Goal: Task Accomplishment & Management: Complete application form

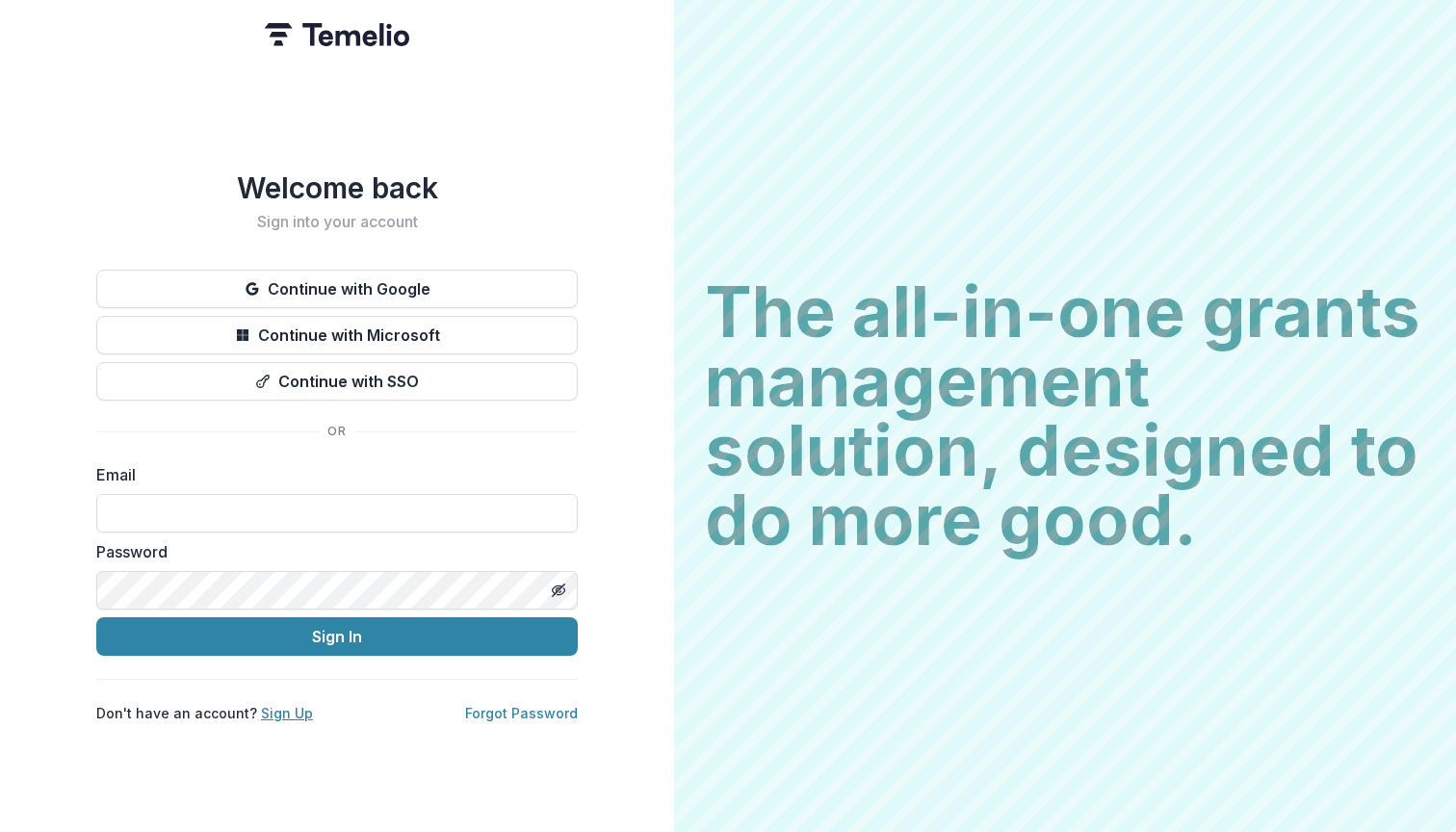
click at [283, 705] on link "Sign Up" at bounding box center [287, 712] width 52 height 16
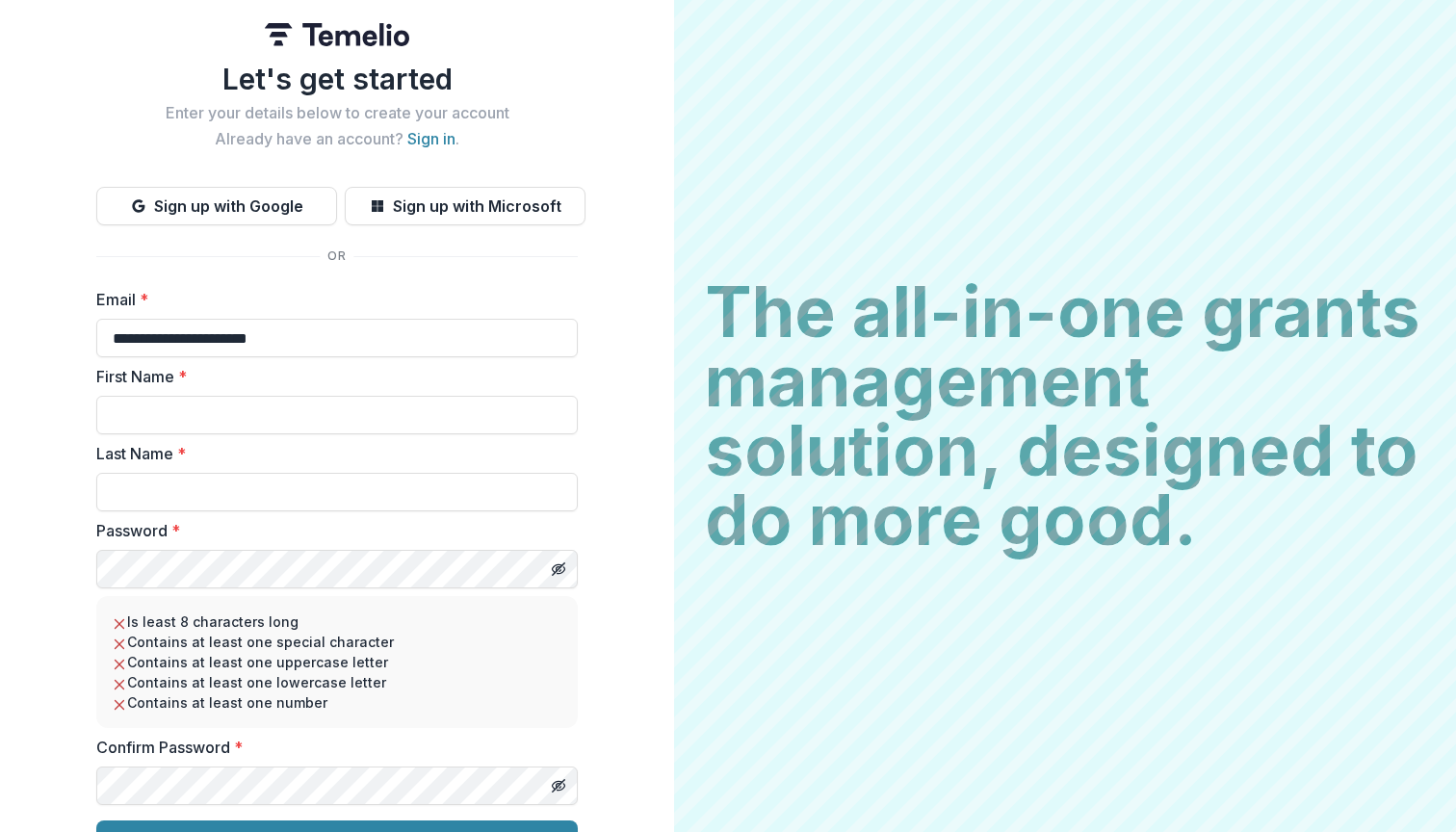
type input "**********"
type input "*******"
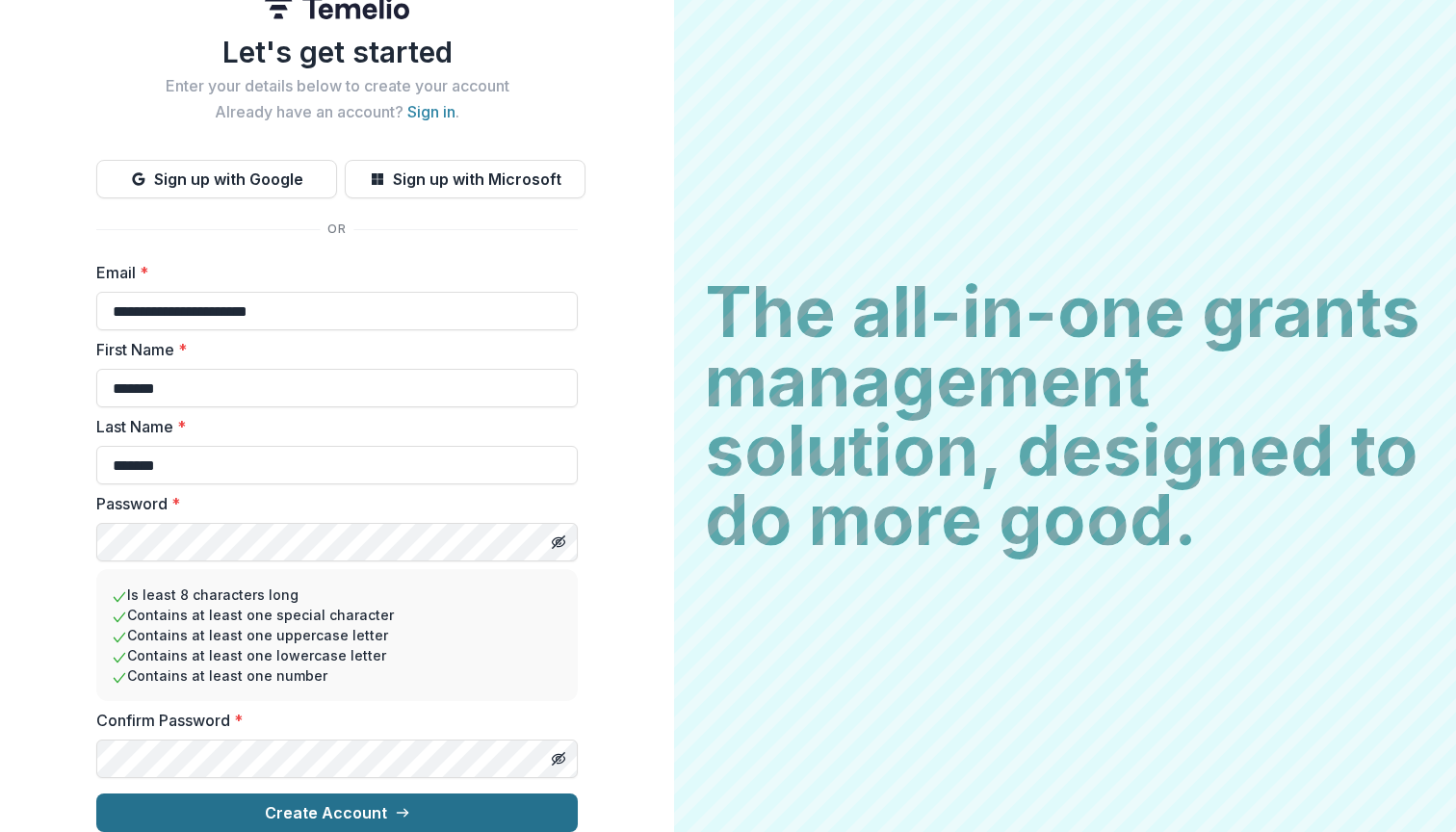
scroll to position [43, 0]
click at [361, 795] on button "Create Account" at bounding box center [337, 812] width 481 height 39
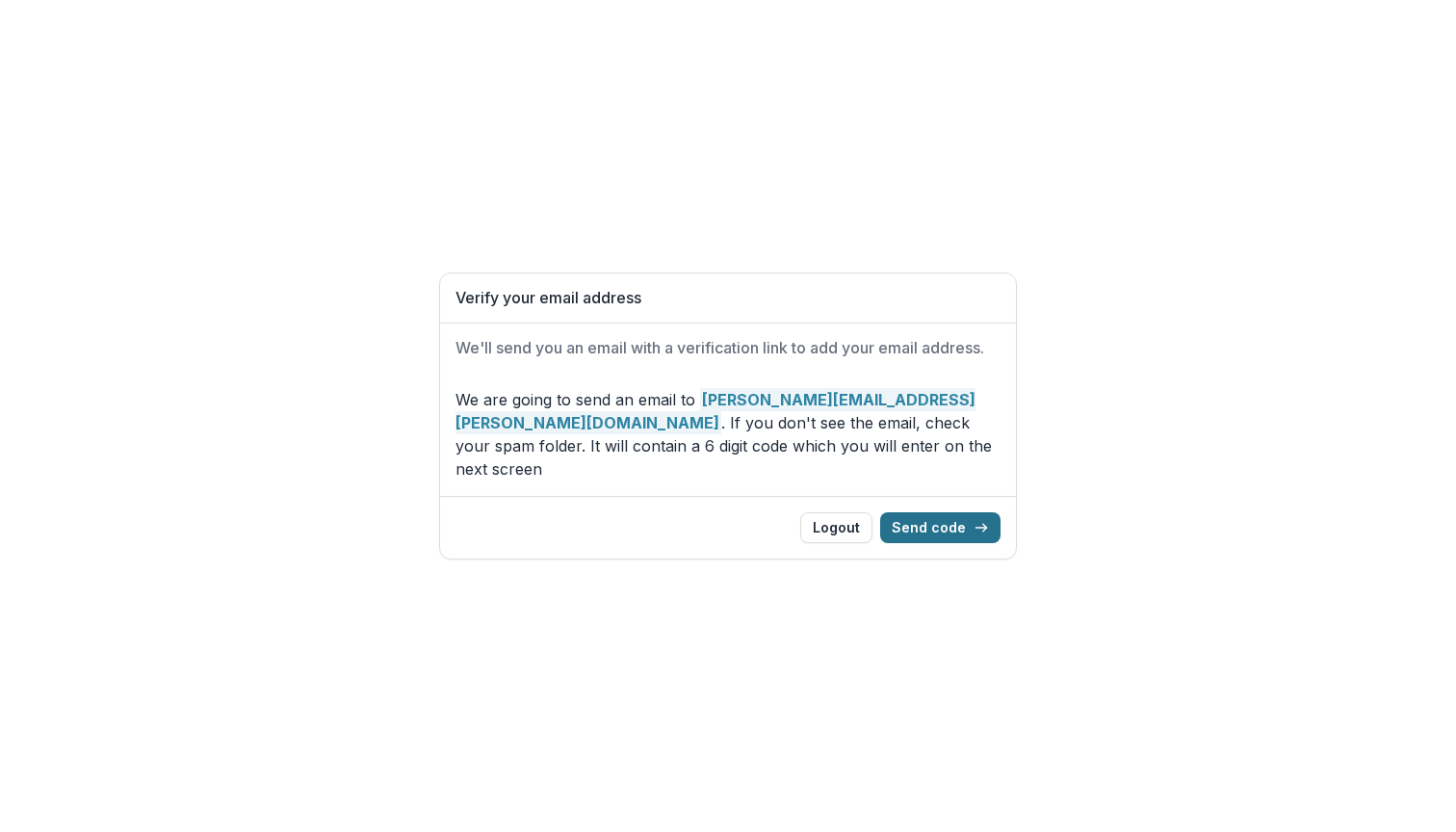
click at [928, 516] on button "Send code" at bounding box center [940, 527] width 121 height 31
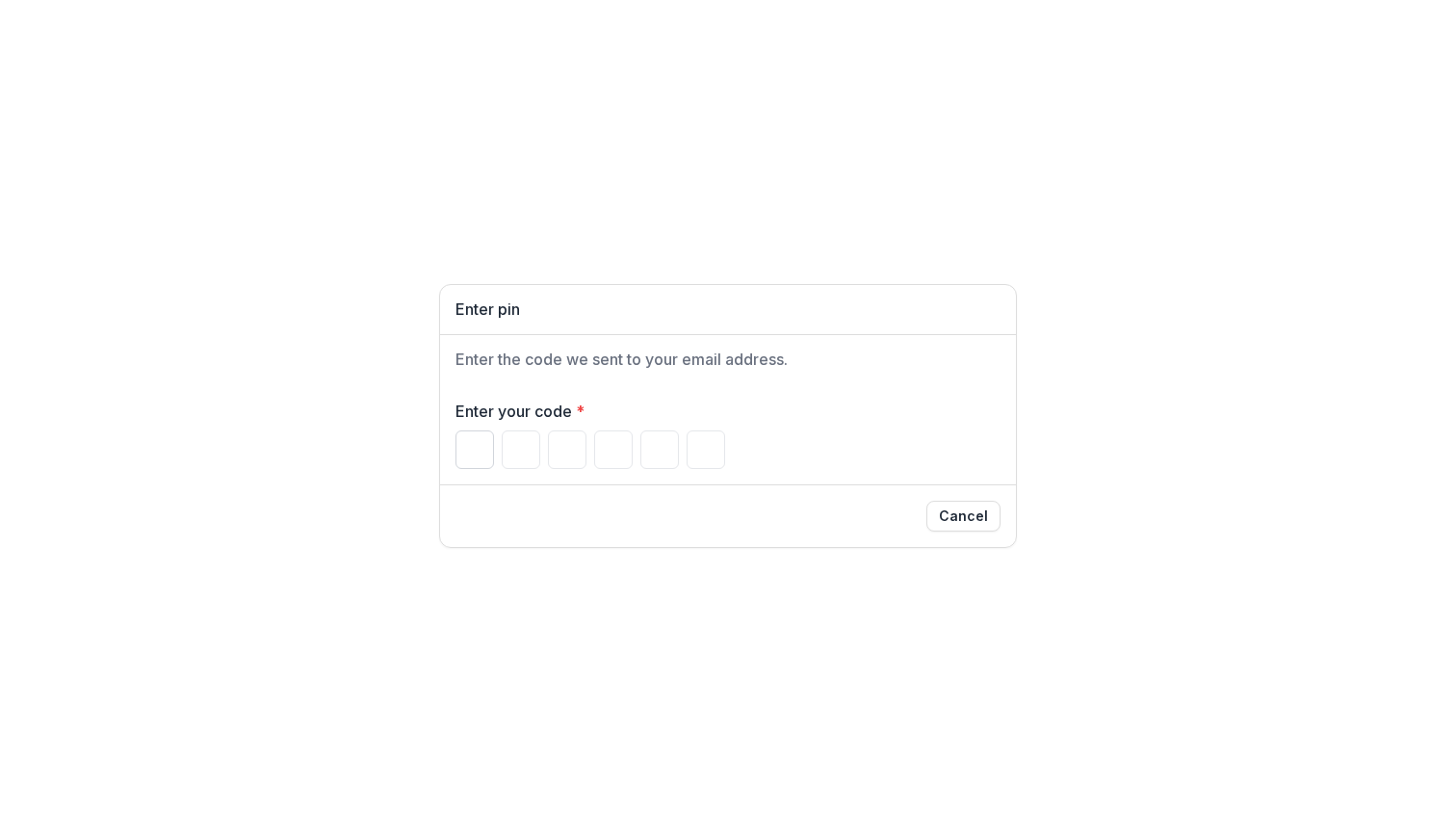
click at [474, 450] on input "Please enter your pin code" at bounding box center [474, 449] width 39 height 39
type input "*"
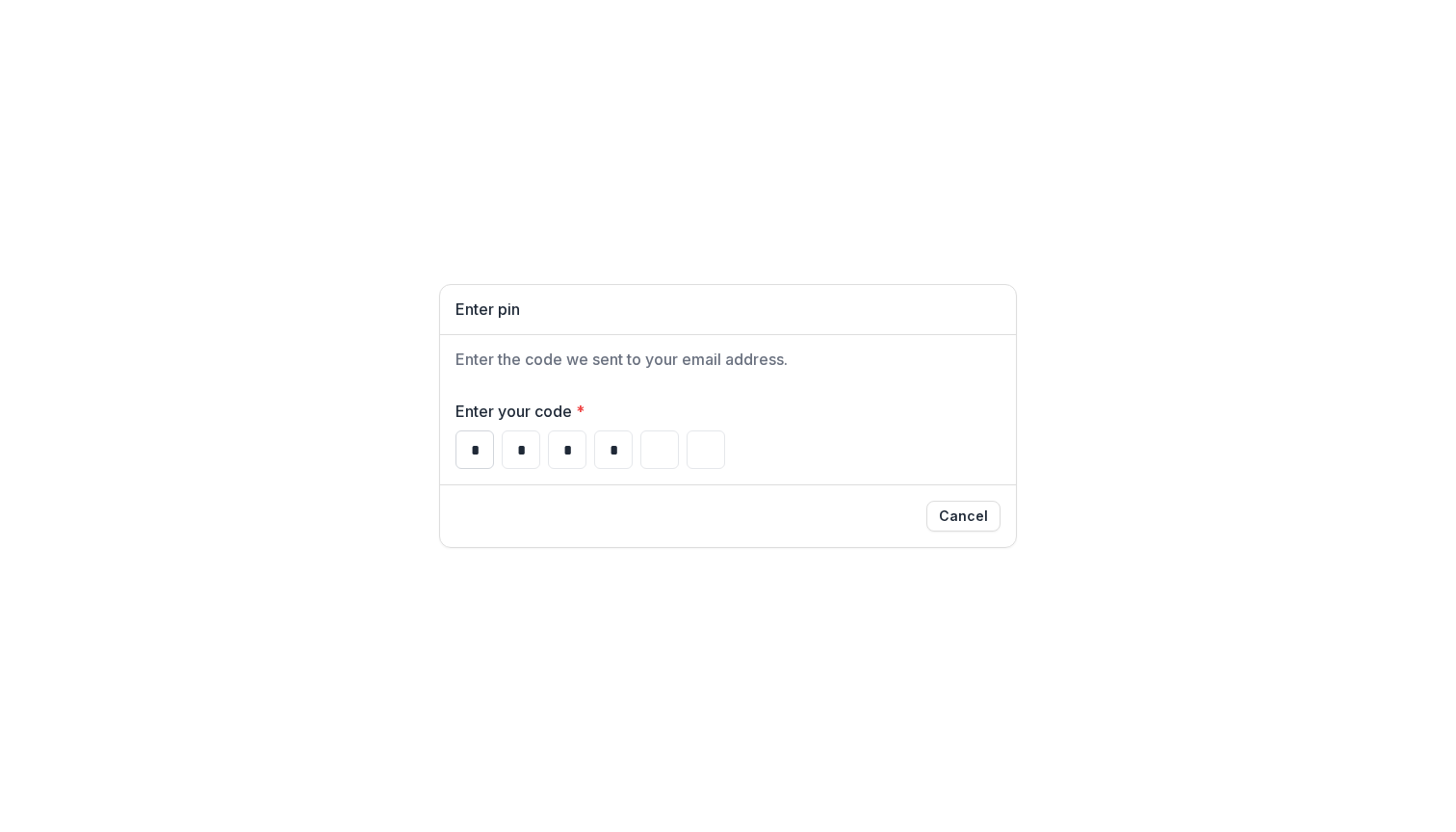
type input "*"
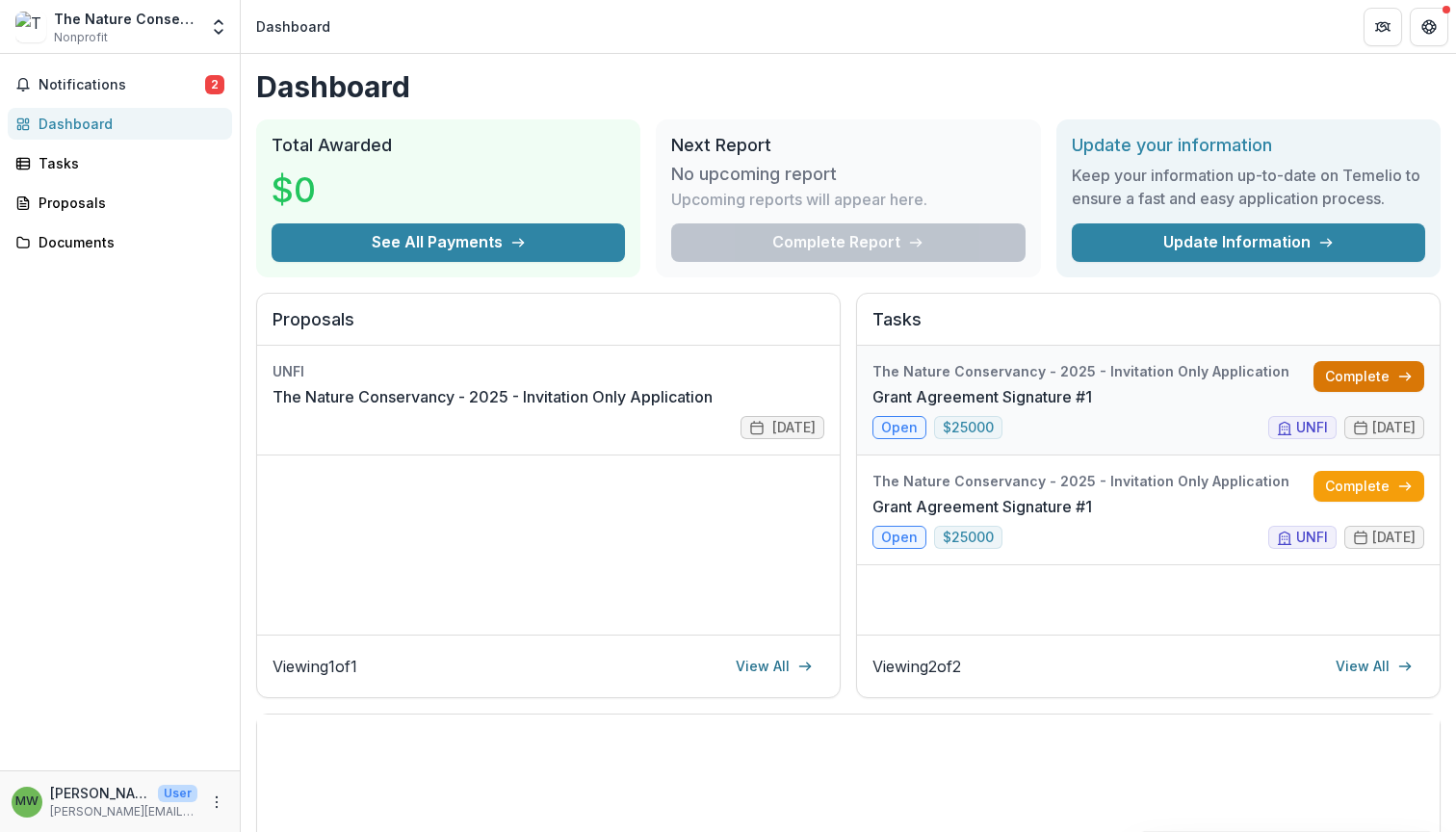
click at [1348, 370] on link "Complete" at bounding box center [1368, 376] width 111 height 31
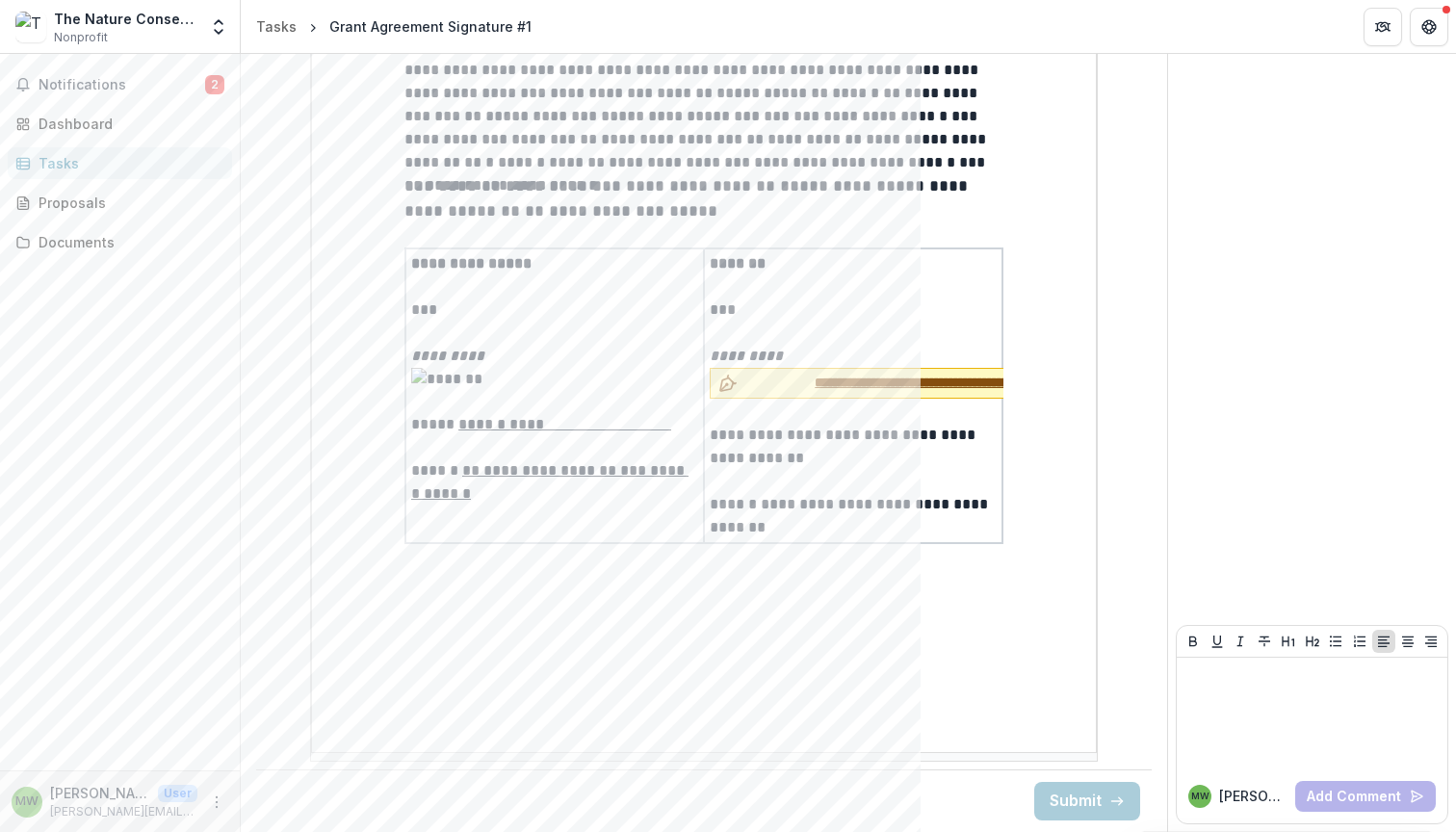
scroll to position [4890, 0]
click at [893, 388] on span "**********" at bounding box center [970, 383] width 449 height 20
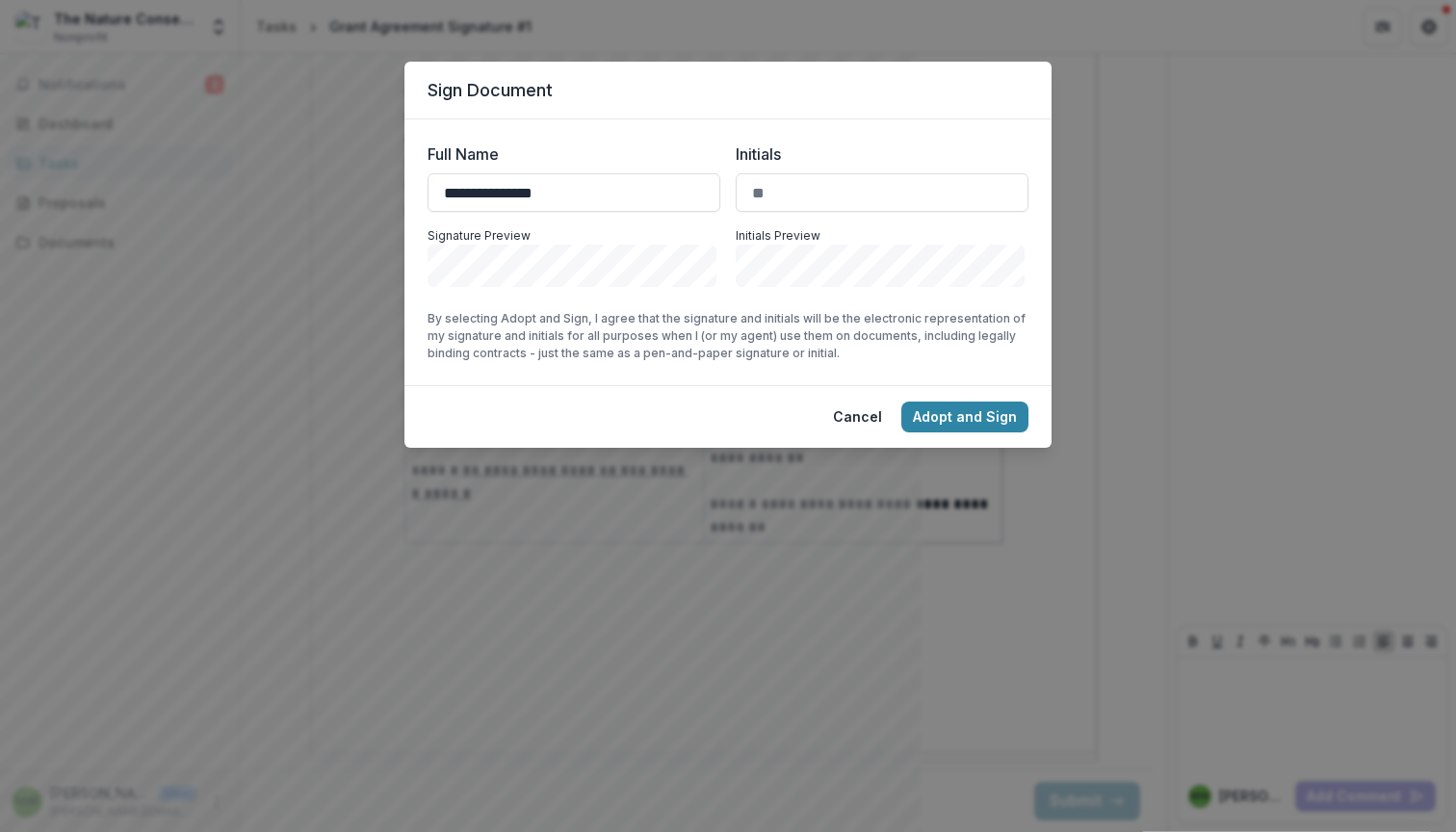
type input "**********"
type input "***"
click at [946, 412] on button "Adopt and Sign" at bounding box center [966, 416] width 128 height 31
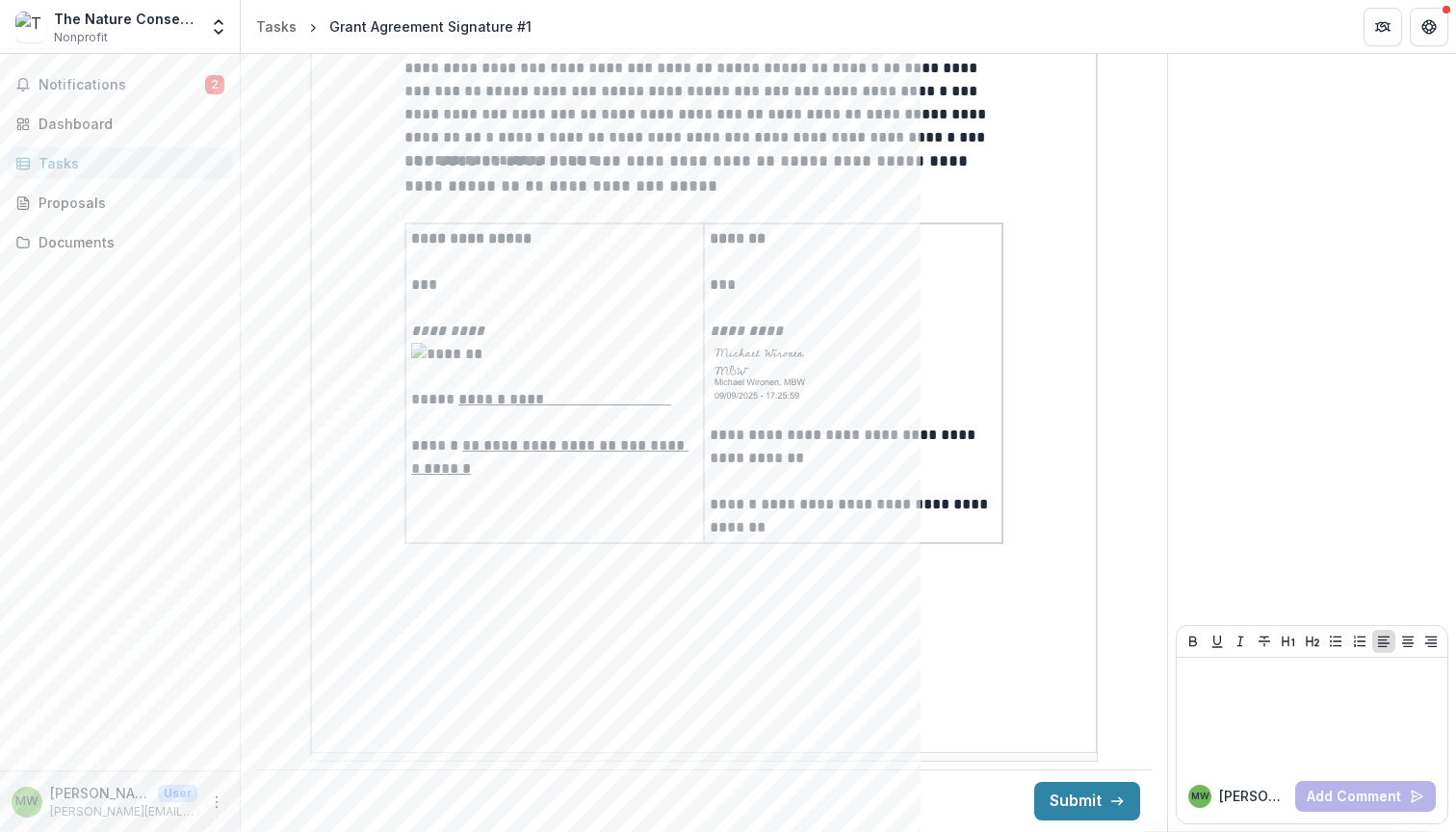
scroll to position [4917, 0]
click at [1082, 795] on button "Submit" at bounding box center [1087, 801] width 106 height 39
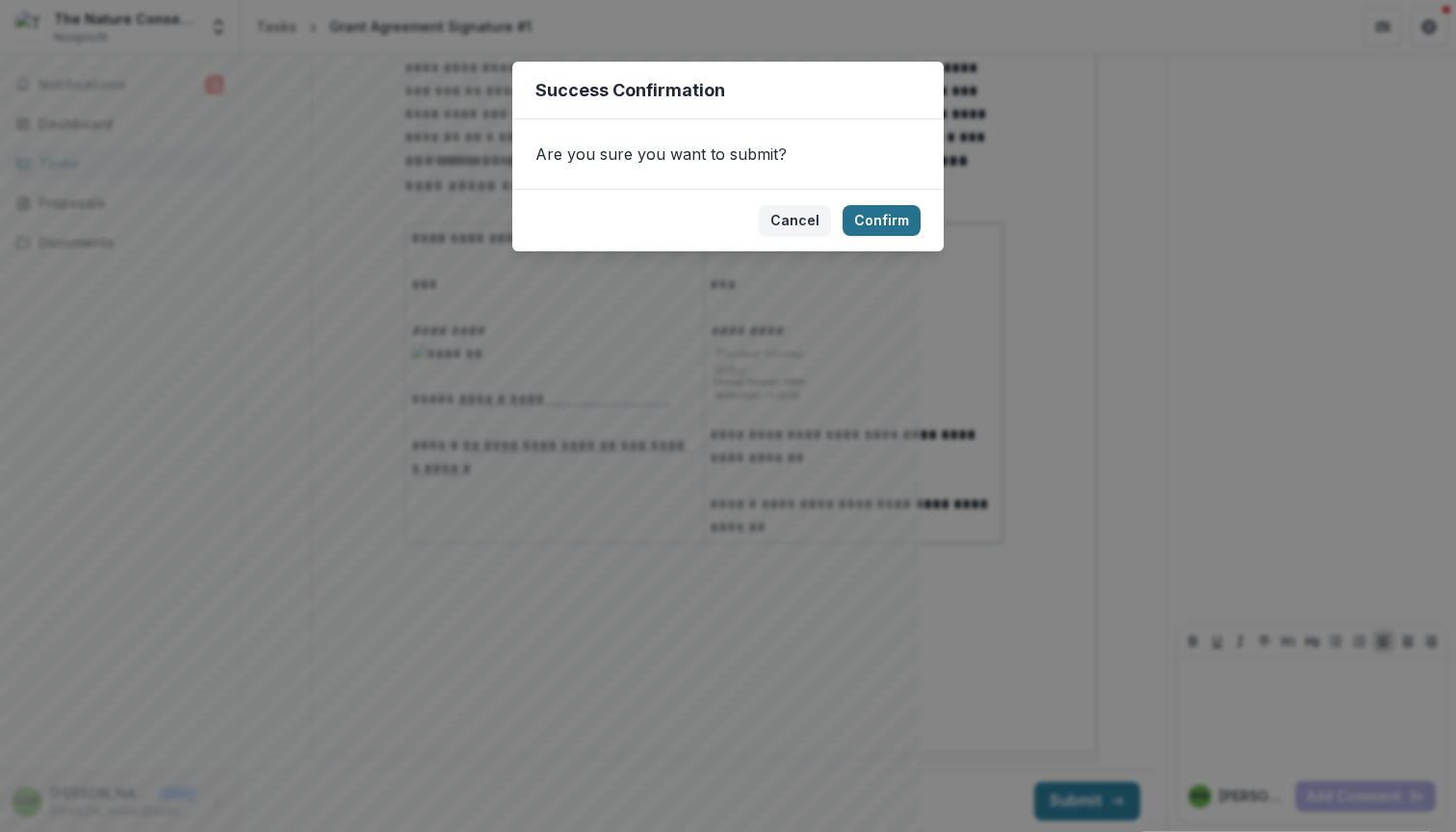
click at [884, 228] on button "Confirm" at bounding box center [882, 220] width 78 height 31
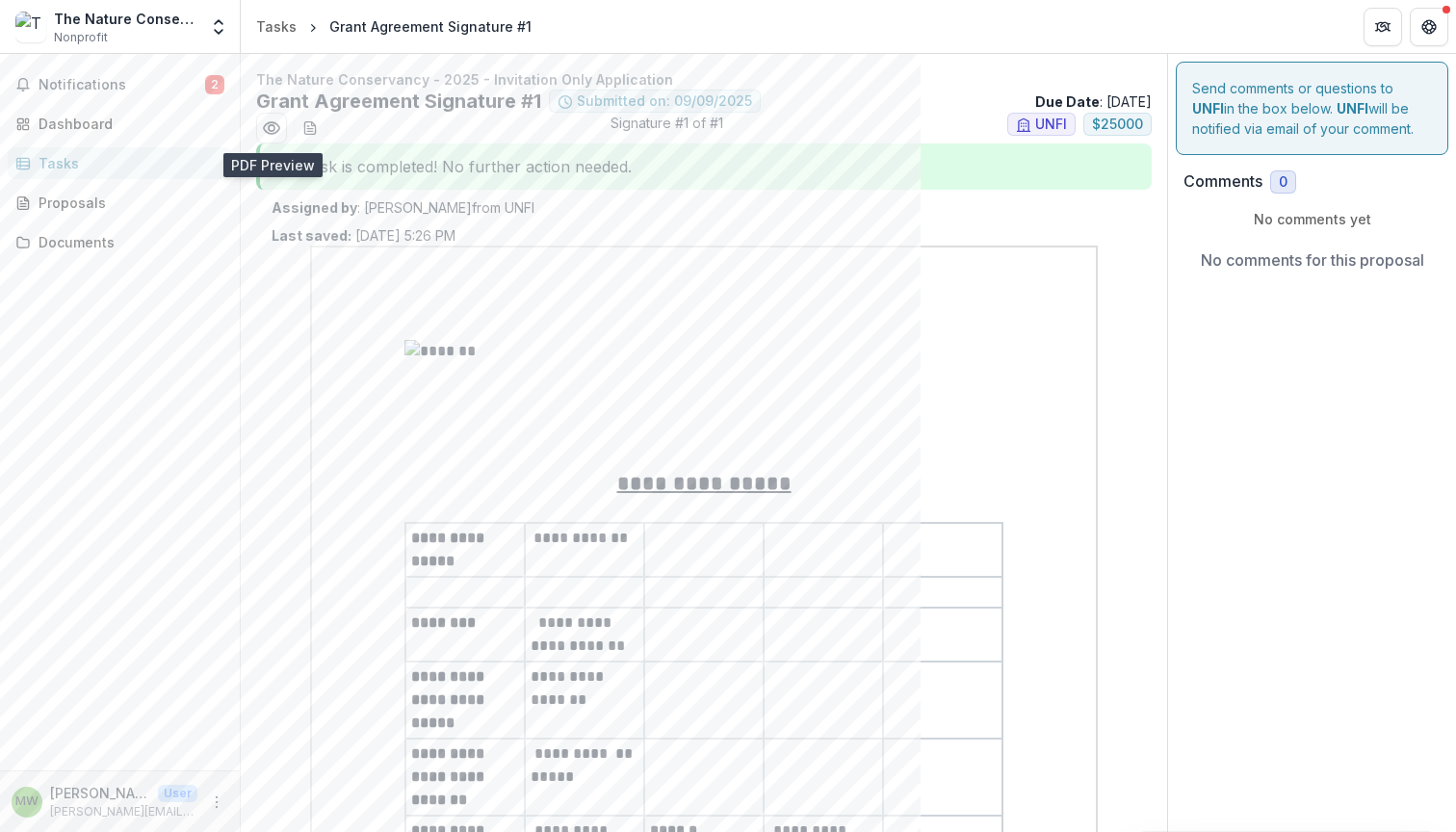
scroll to position [0, 0]
click at [87, 84] on span "Notifications" at bounding box center [122, 85] width 166 height 16
click at [78, 124] on div "Dashboard" at bounding box center [128, 124] width 178 height 20
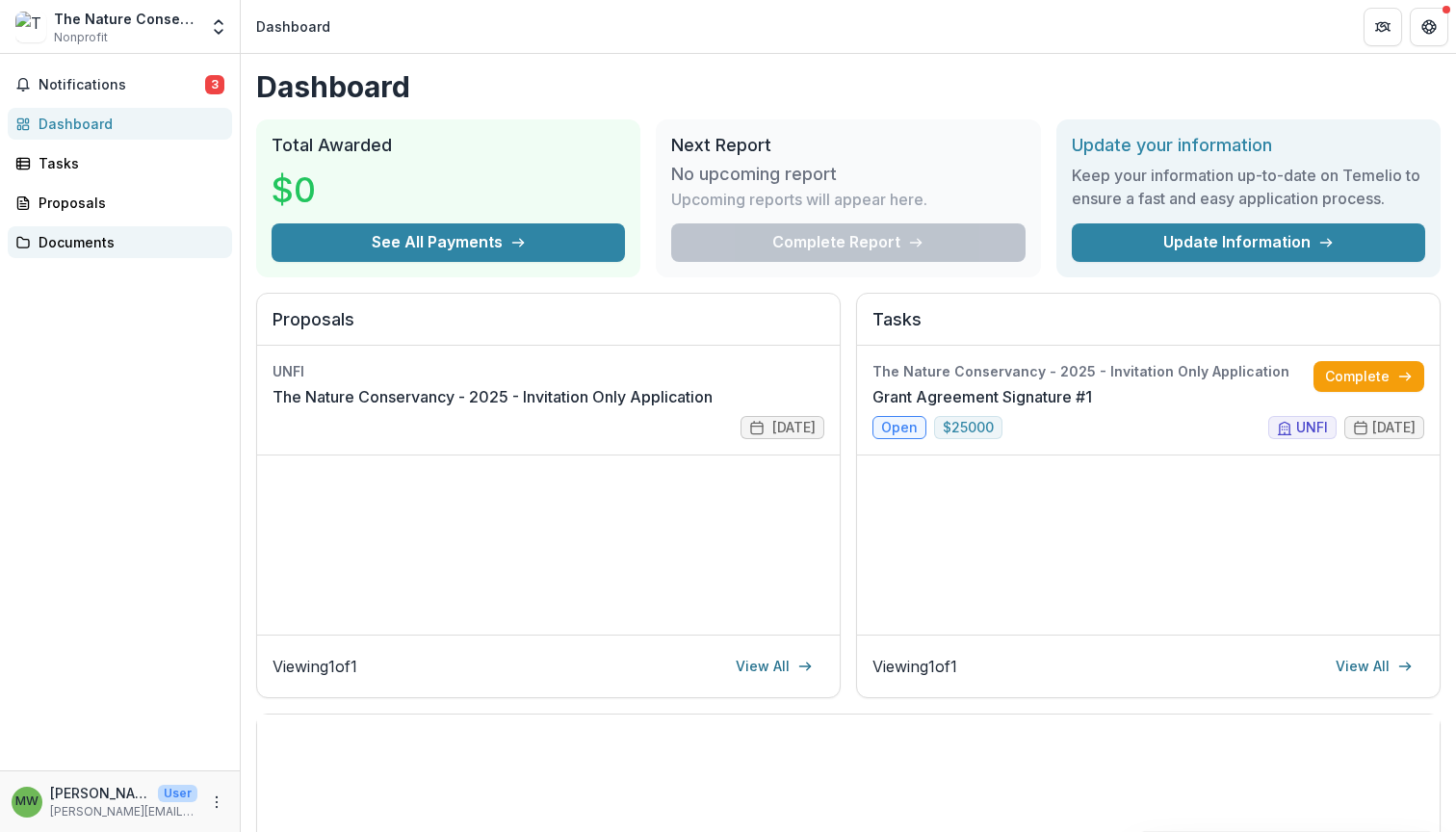
click at [72, 233] on div "Documents" at bounding box center [128, 242] width 178 height 20
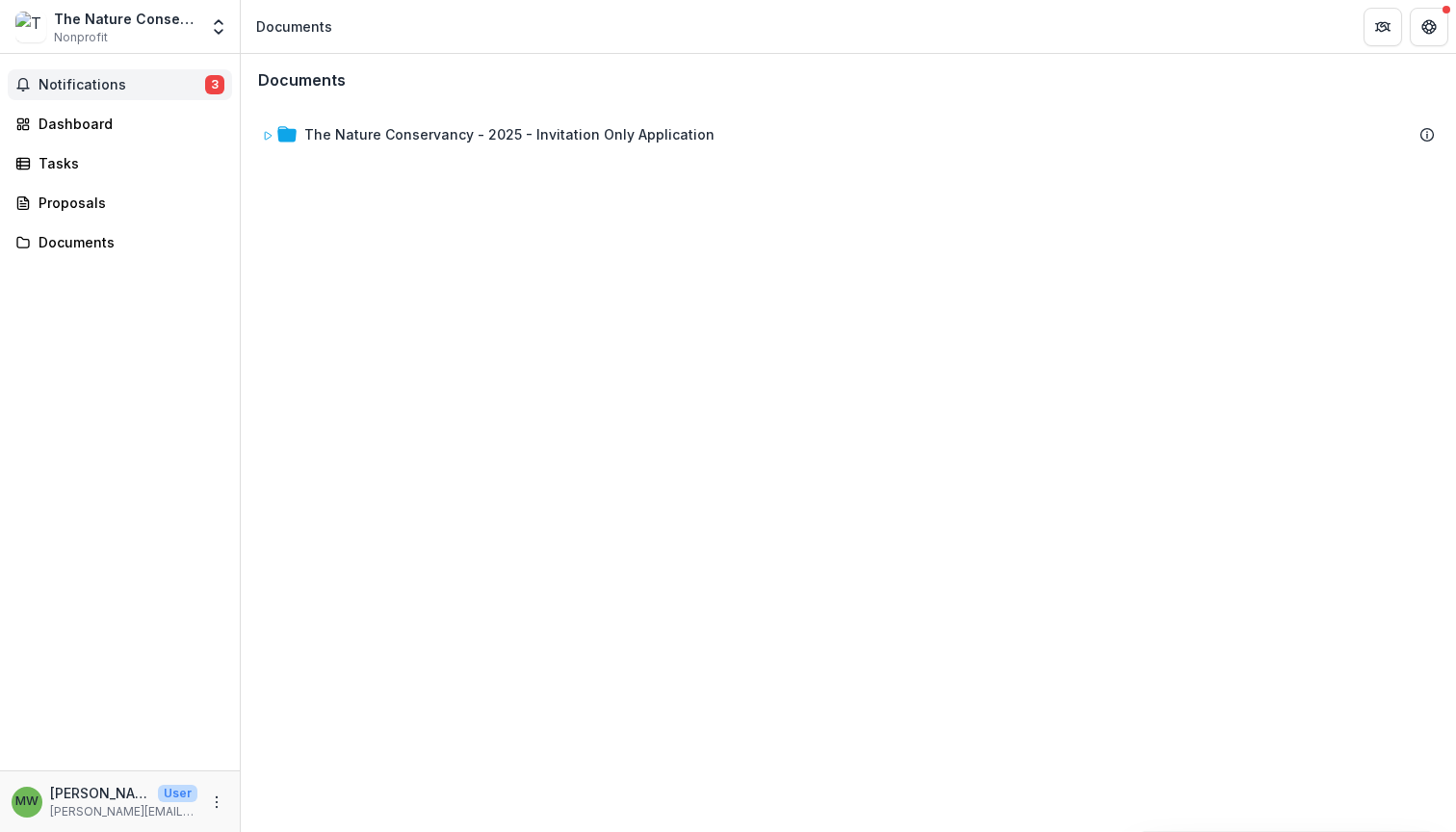
click at [66, 85] on span "Notifications" at bounding box center [122, 85] width 166 height 16
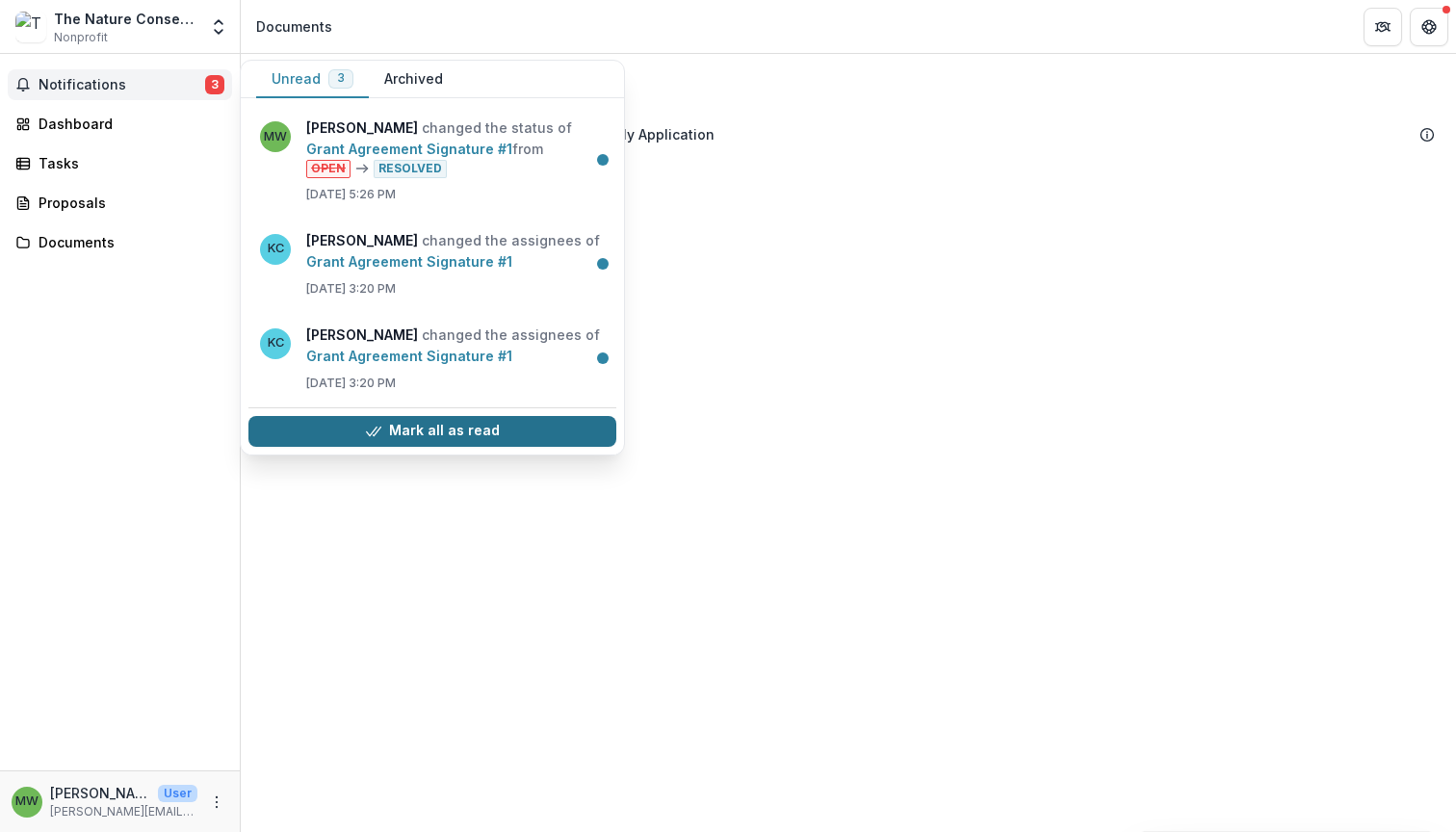
click at [405, 424] on button "Mark all as read" at bounding box center [432, 431] width 368 height 31
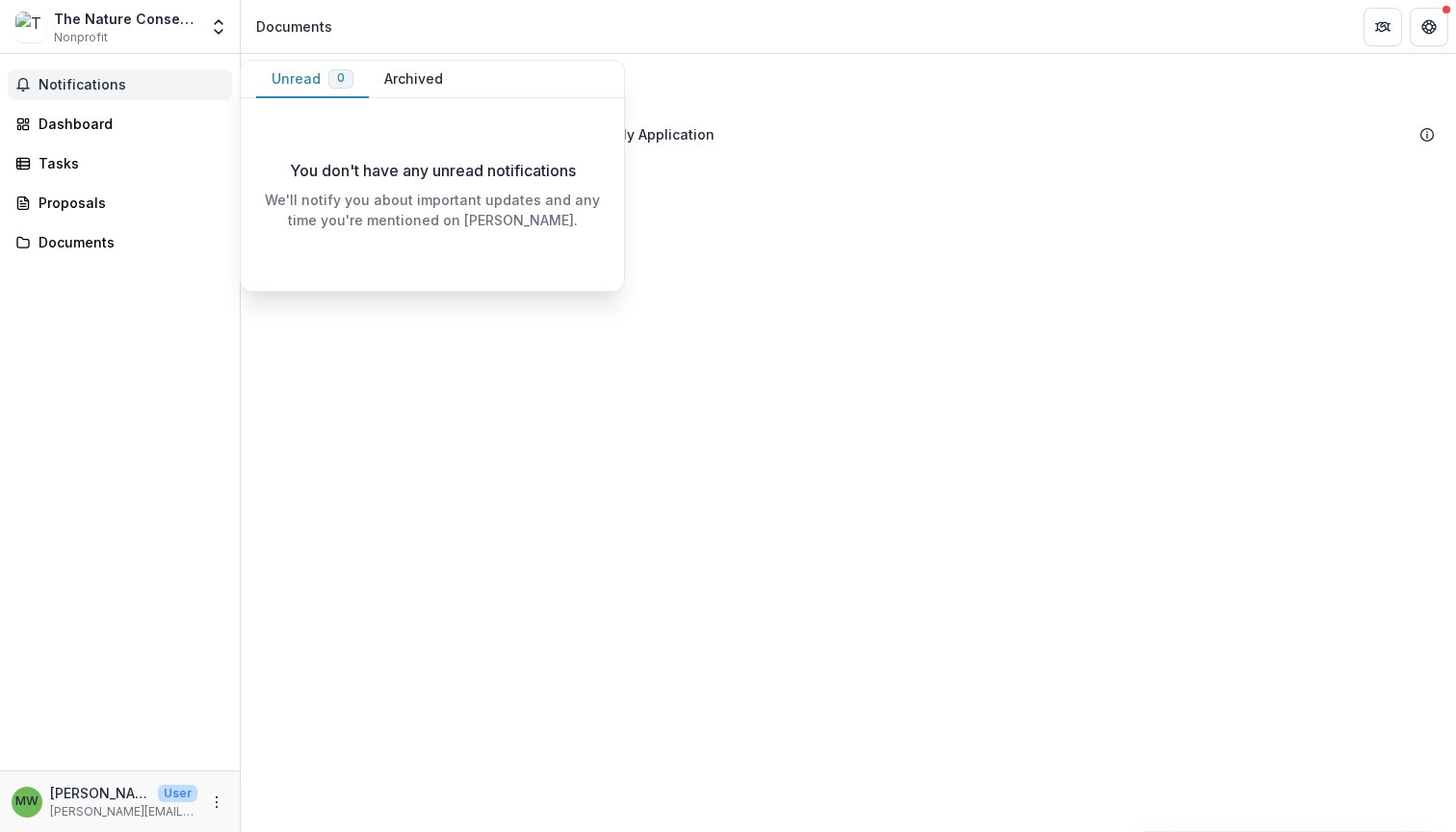
click at [73, 99] on button "Notifications" at bounding box center [120, 85] width 224 height 31
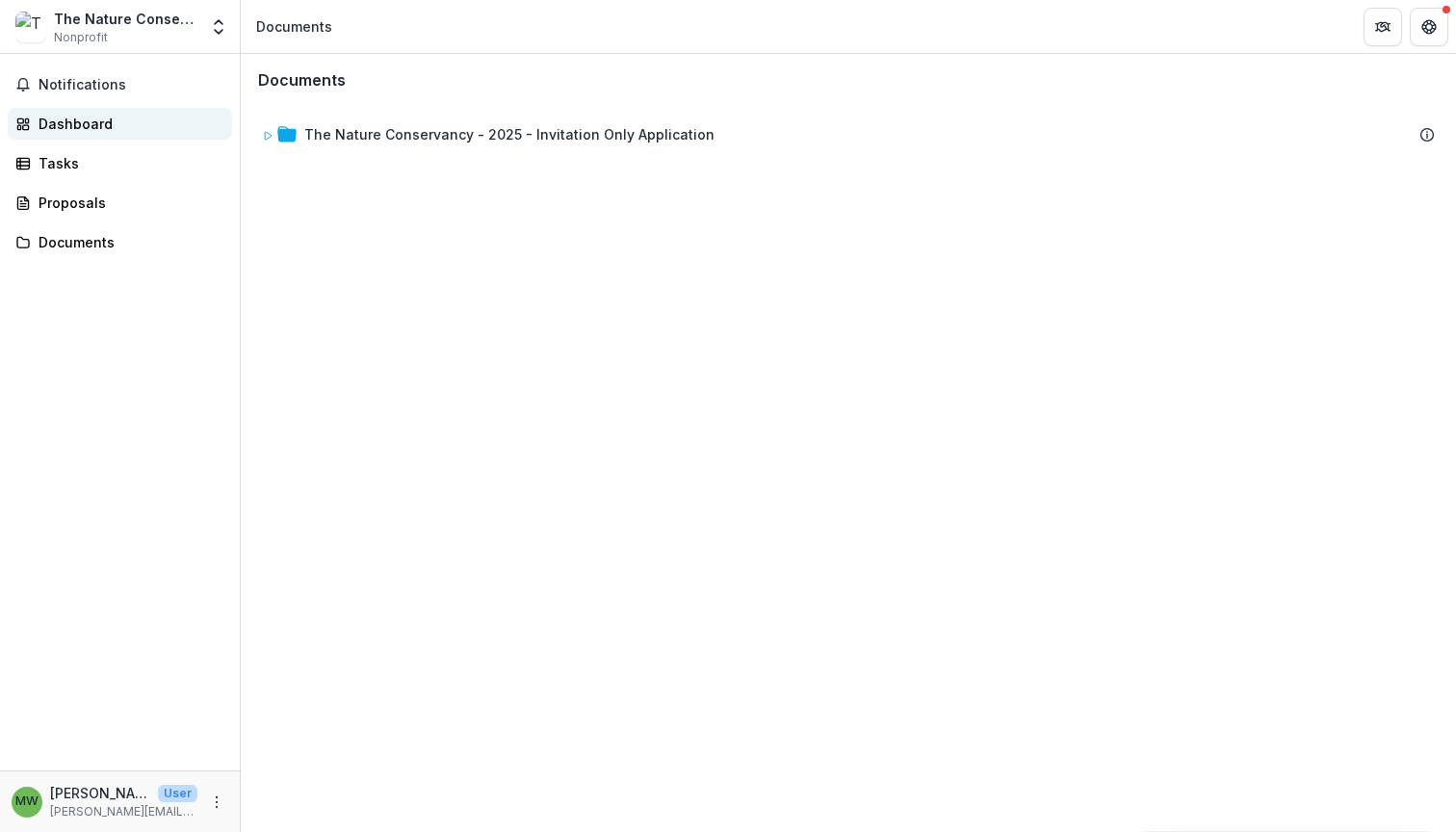
click at [72, 127] on div "Dashboard" at bounding box center [128, 124] width 178 height 20
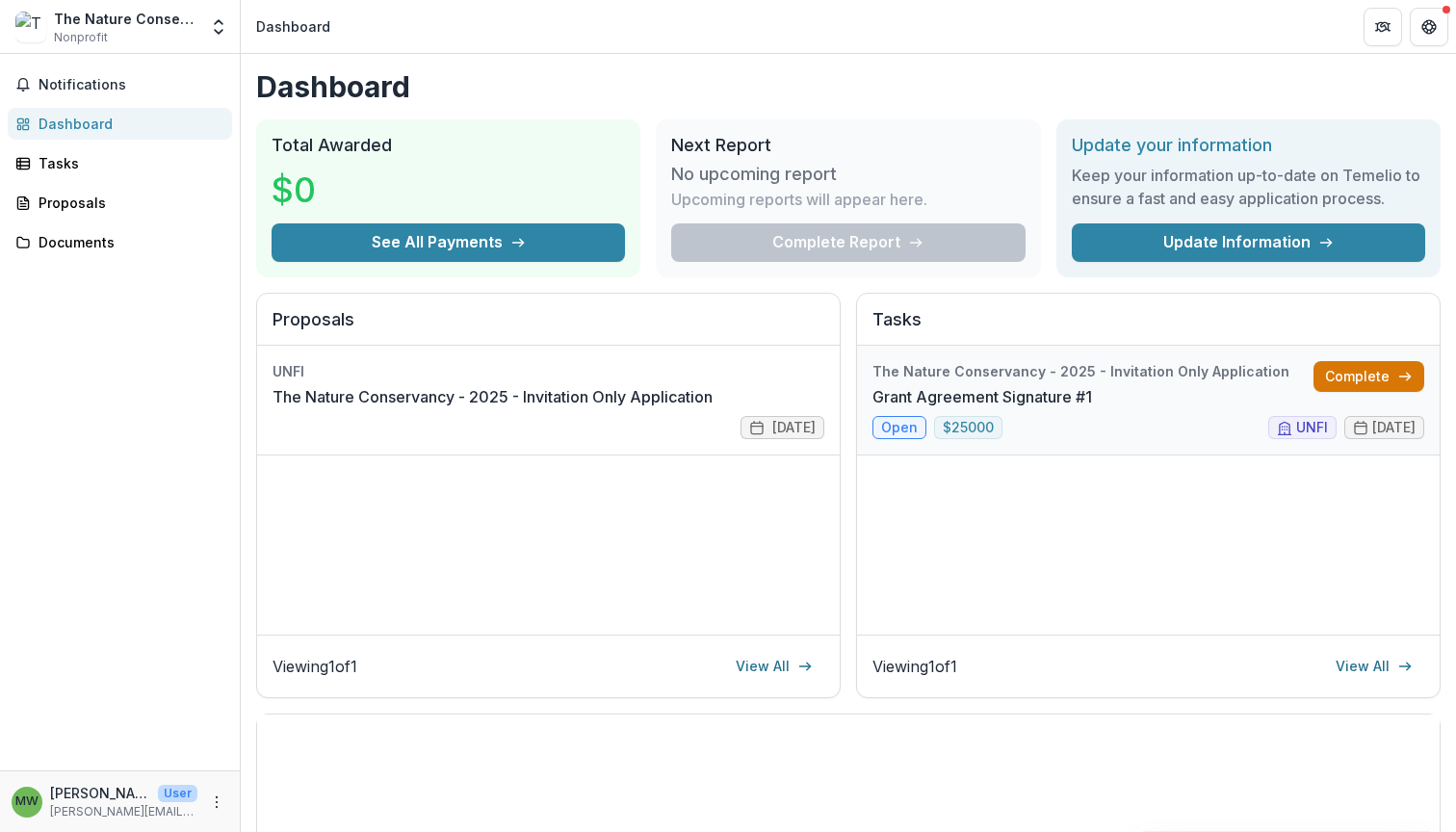
click at [1356, 371] on link "Complete" at bounding box center [1368, 376] width 111 height 31
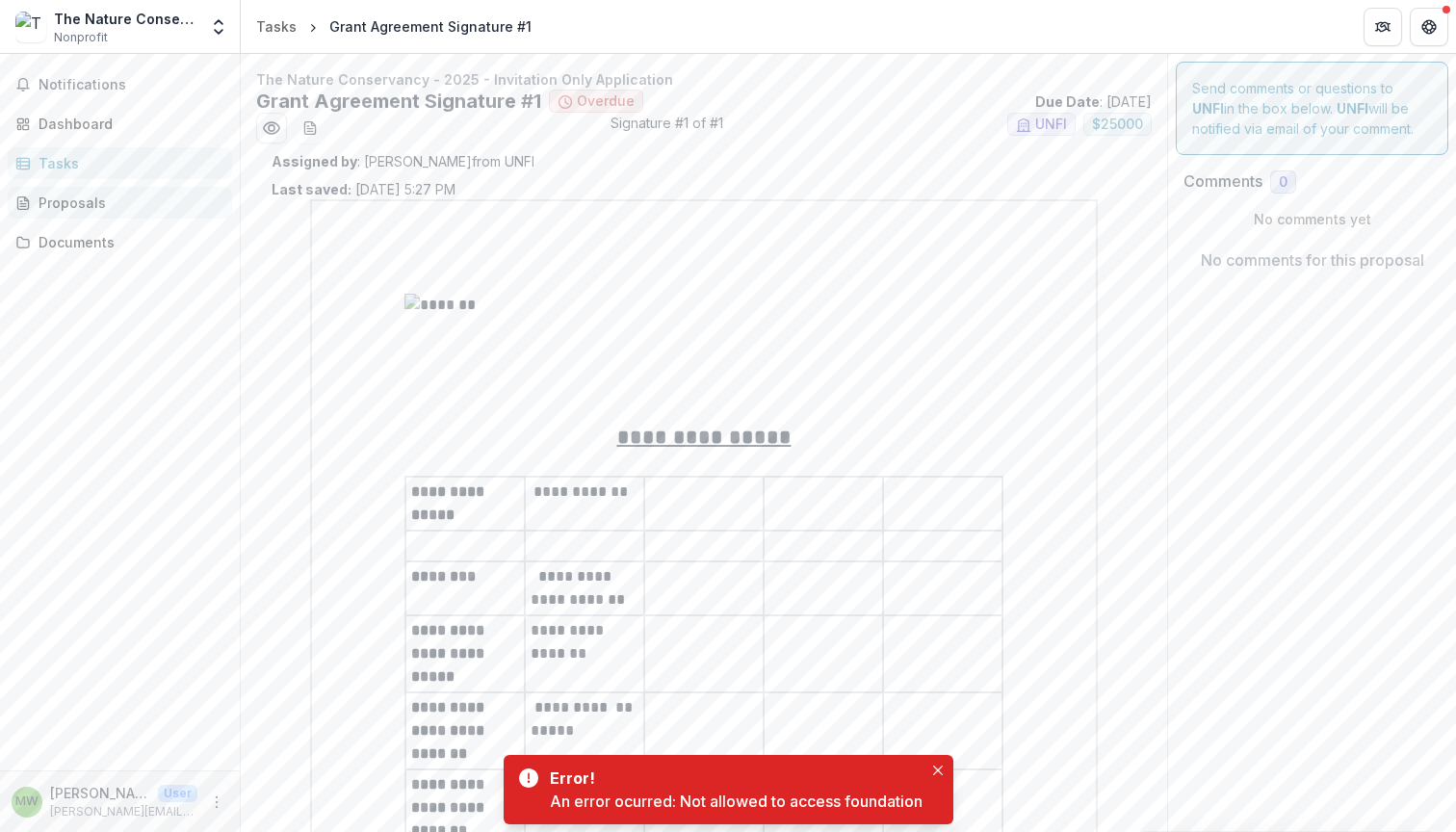
click at [64, 205] on div "Proposals" at bounding box center [128, 202] width 178 height 20
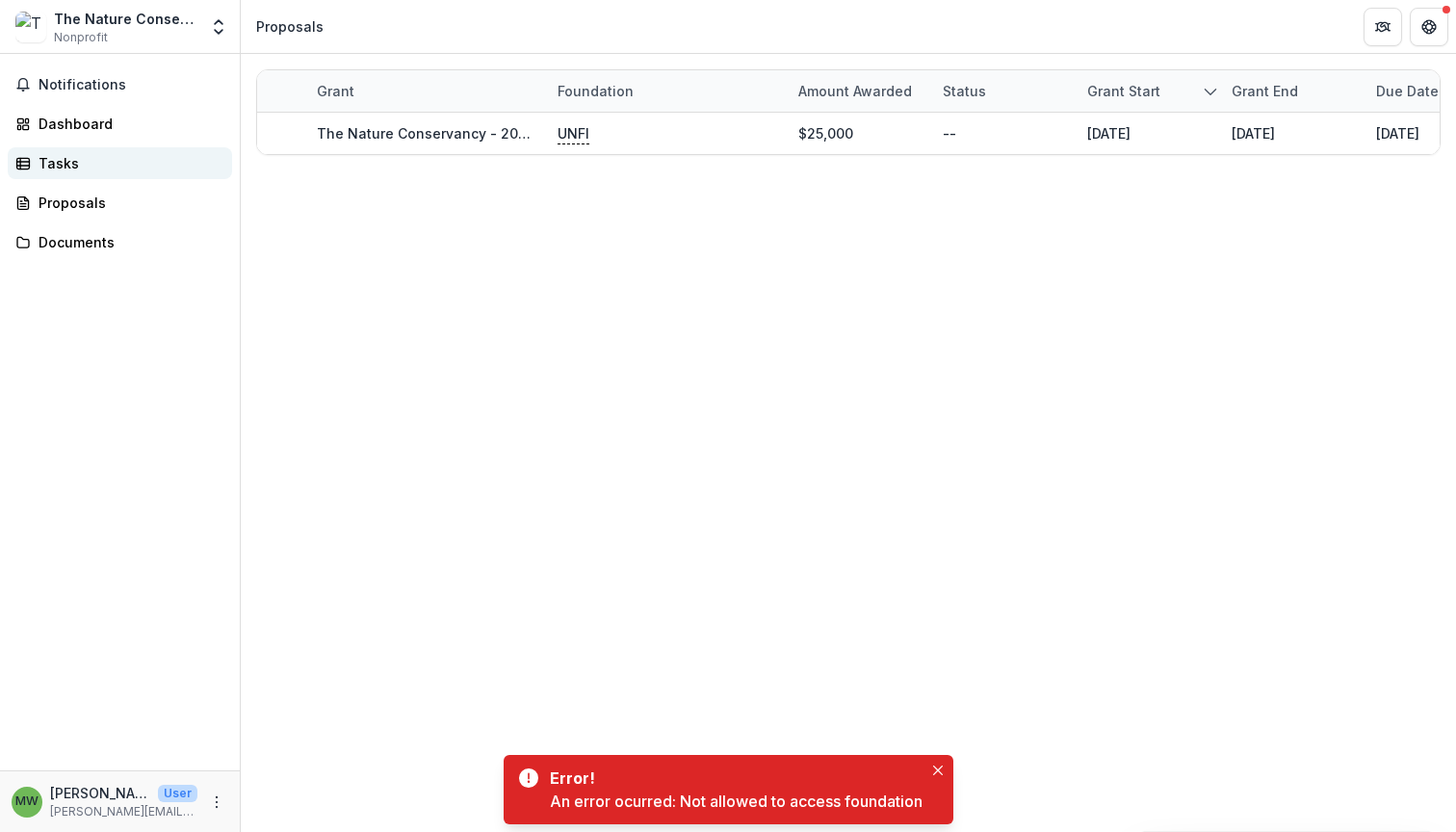
click at [66, 168] on div "Tasks" at bounding box center [128, 163] width 178 height 20
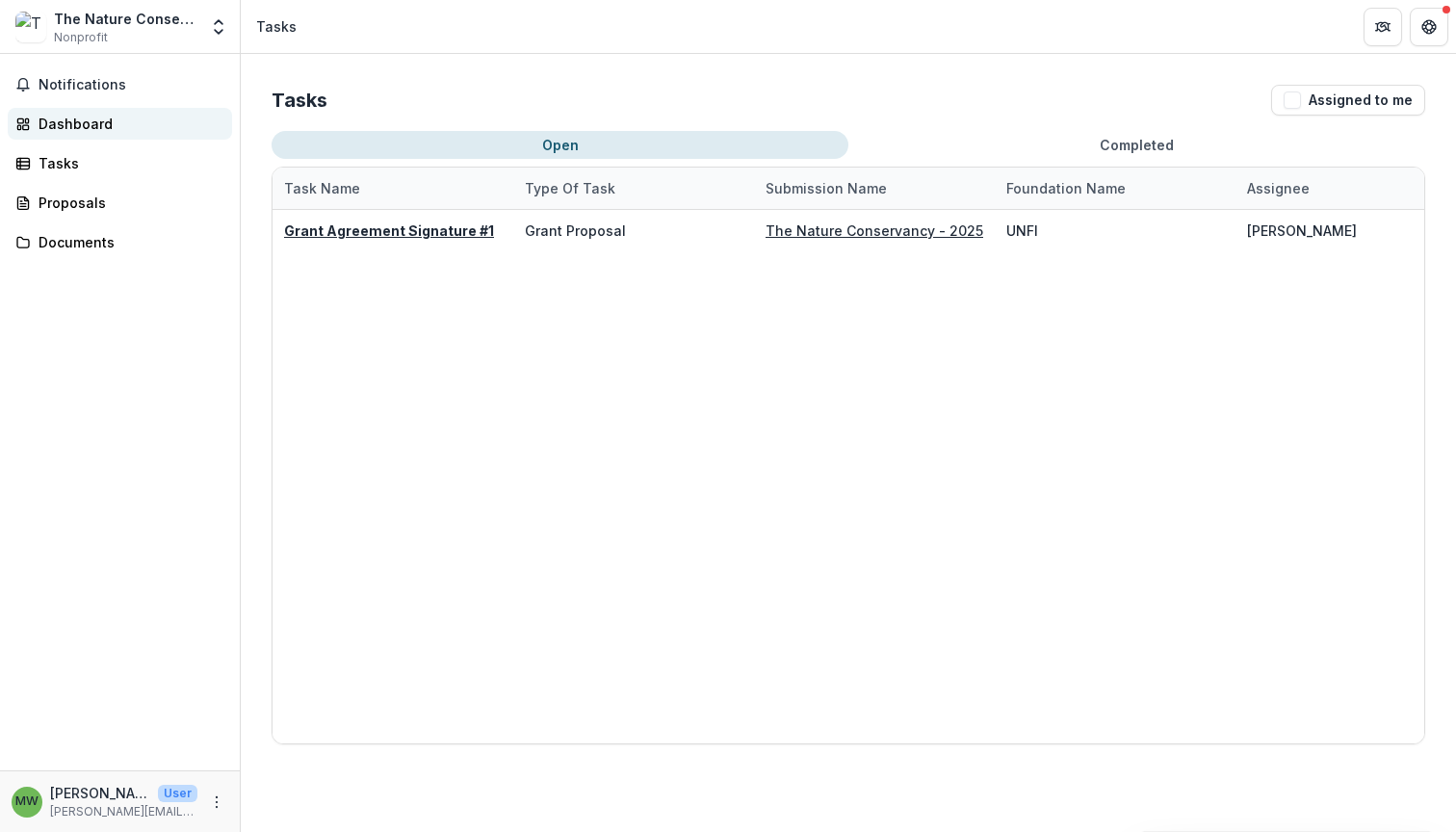
click at [74, 127] on div "Dashboard" at bounding box center [128, 124] width 178 height 20
